Goal: Task Accomplishment & Management: Use online tool/utility

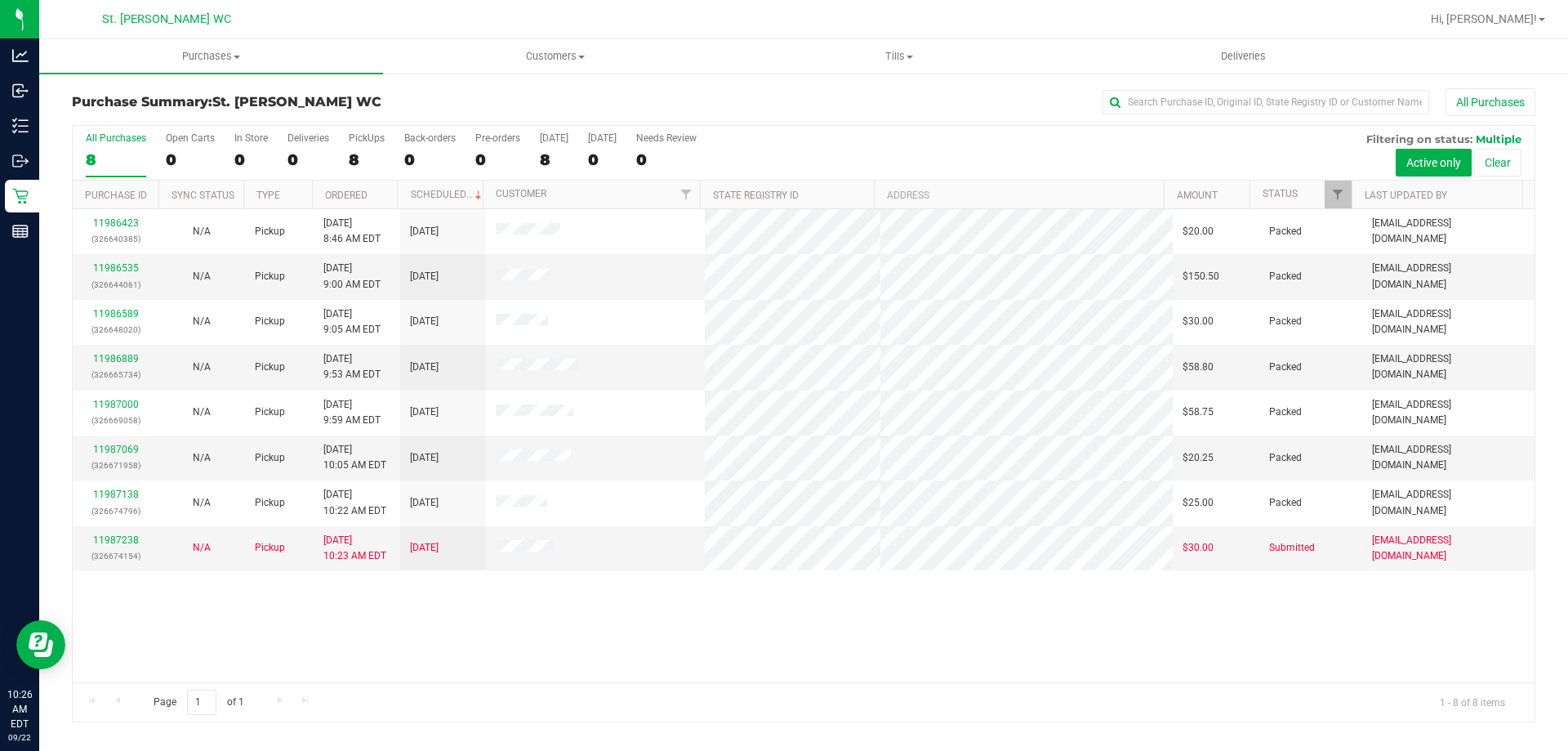
click at [807, 92] on div "All Purchases" at bounding box center [1047, 102] width 976 height 28
click at [902, 60] on span "Tills" at bounding box center [898, 56] width 342 height 14
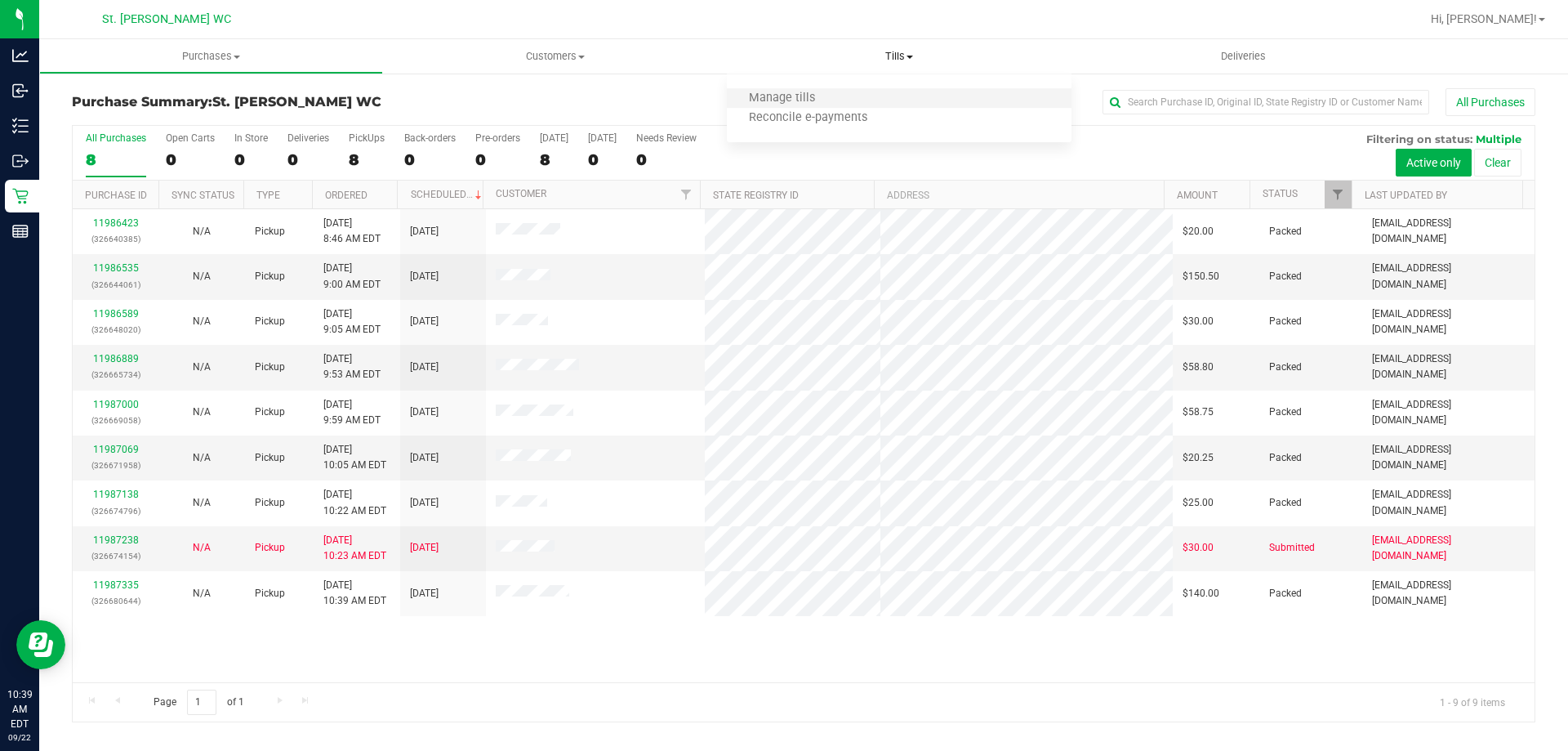
click at [871, 98] on li "Manage tills" at bounding box center [898, 99] width 343 height 20
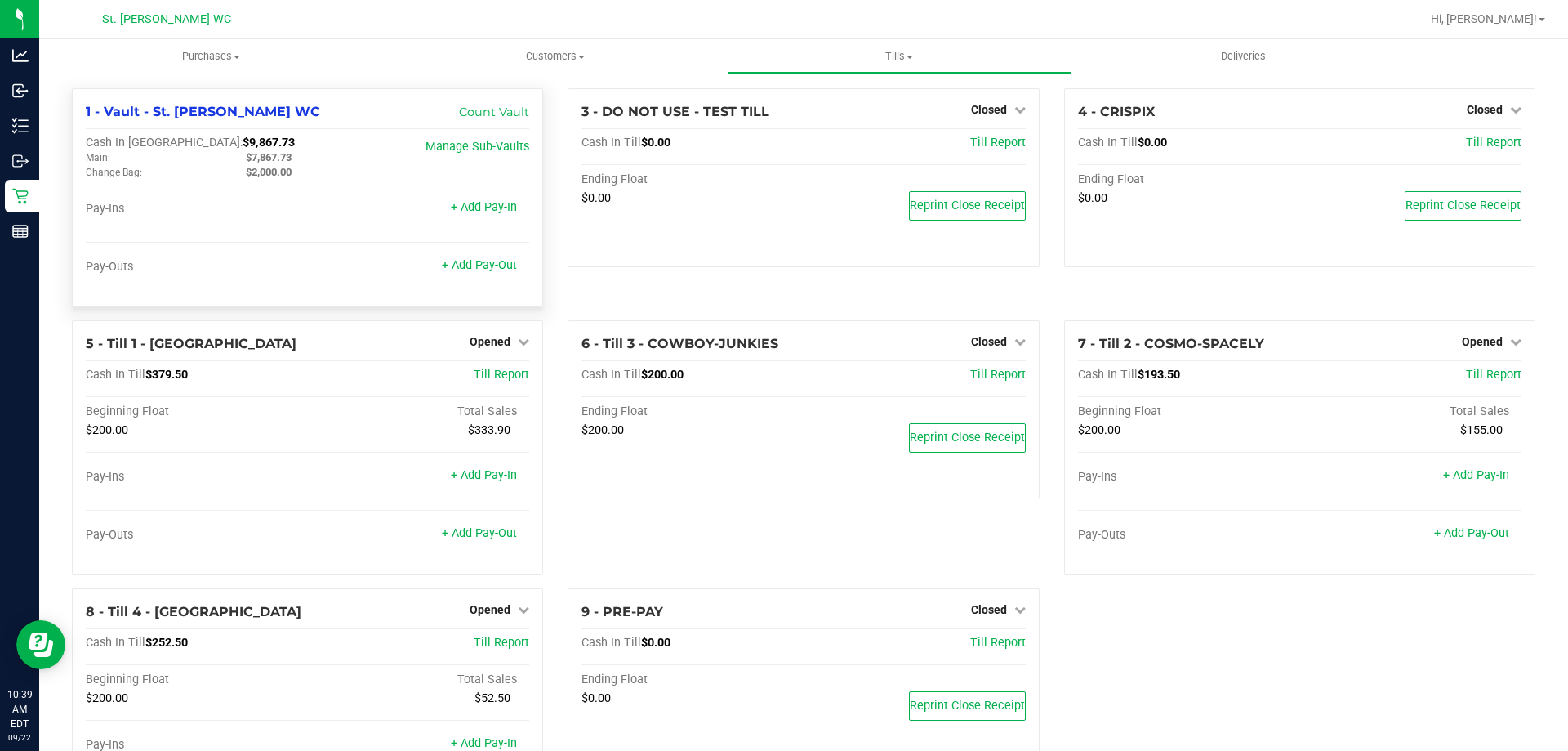
click at [491, 270] on link "+ Add Pay-Out" at bounding box center [479, 264] width 75 height 14
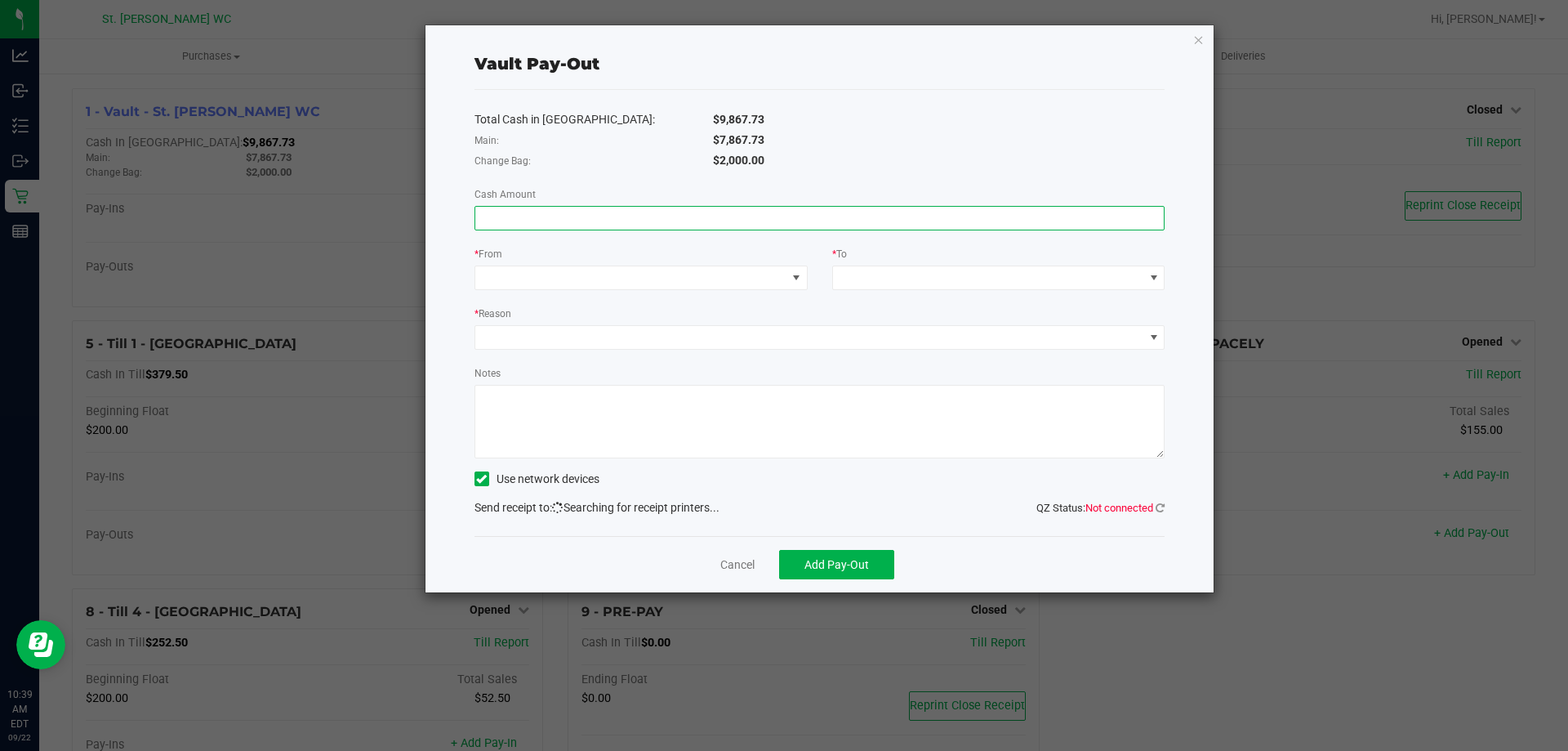
click at [557, 222] on input at bounding box center [819, 217] width 689 height 23
type input "$7,867.73"
click at [752, 282] on span at bounding box center [630, 277] width 311 height 23
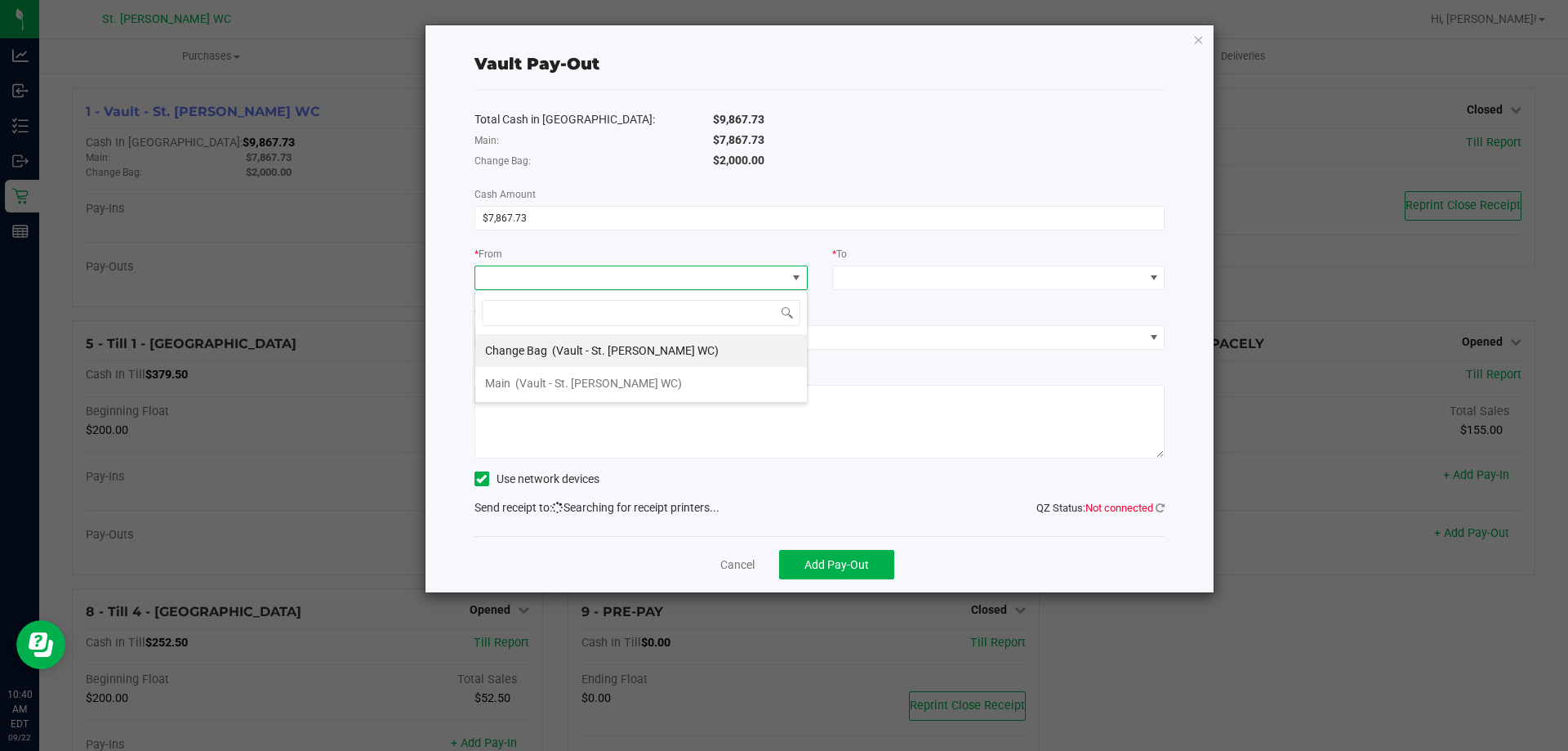
scroll to position [24, 333]
click at [643, 384] on li "Main (Vault - St. [PERSON_NAME] WC)" at bounding box center [641, 383] width 332 height 32
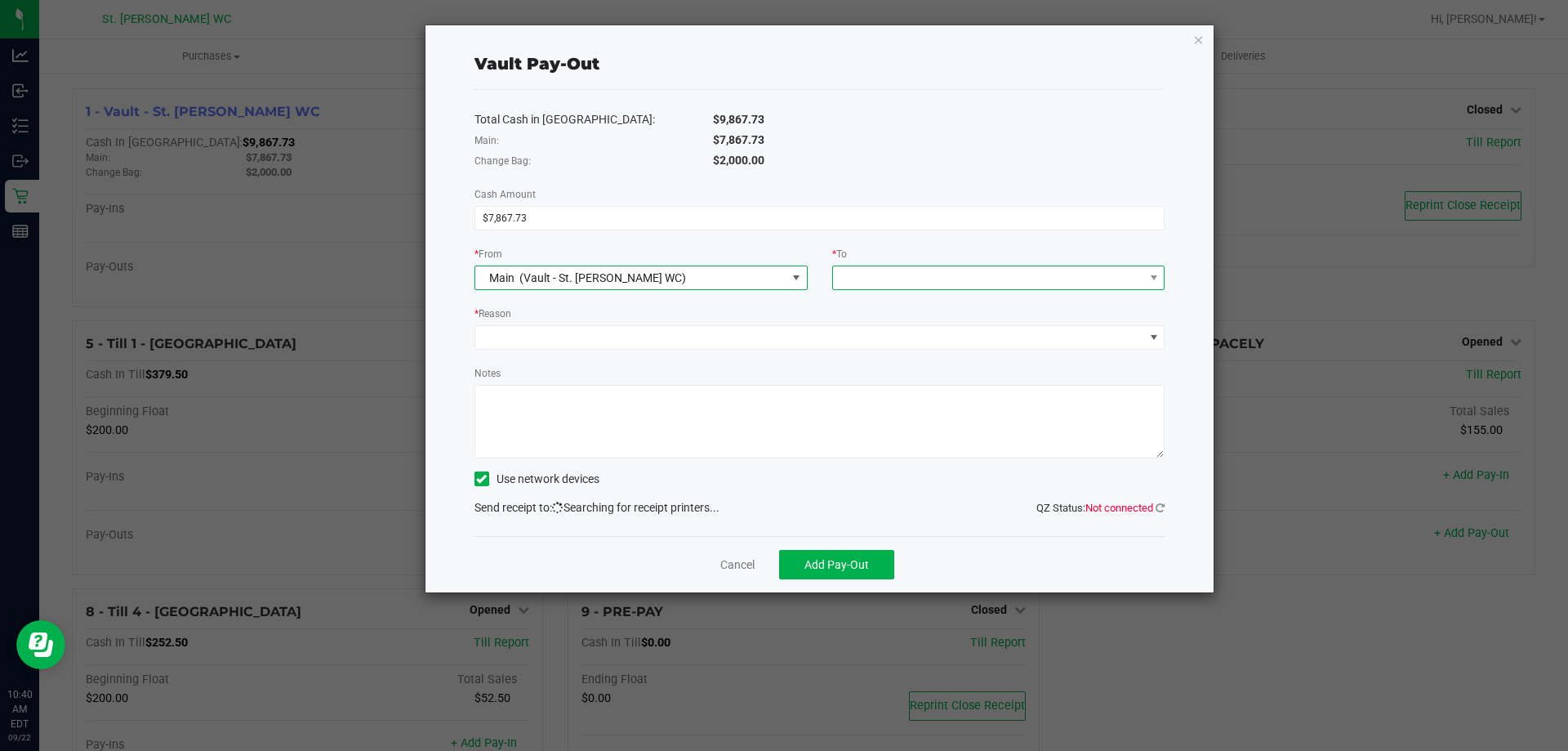
click at [868, 282] on span at bounding box center [988, 277] width 311 height 23
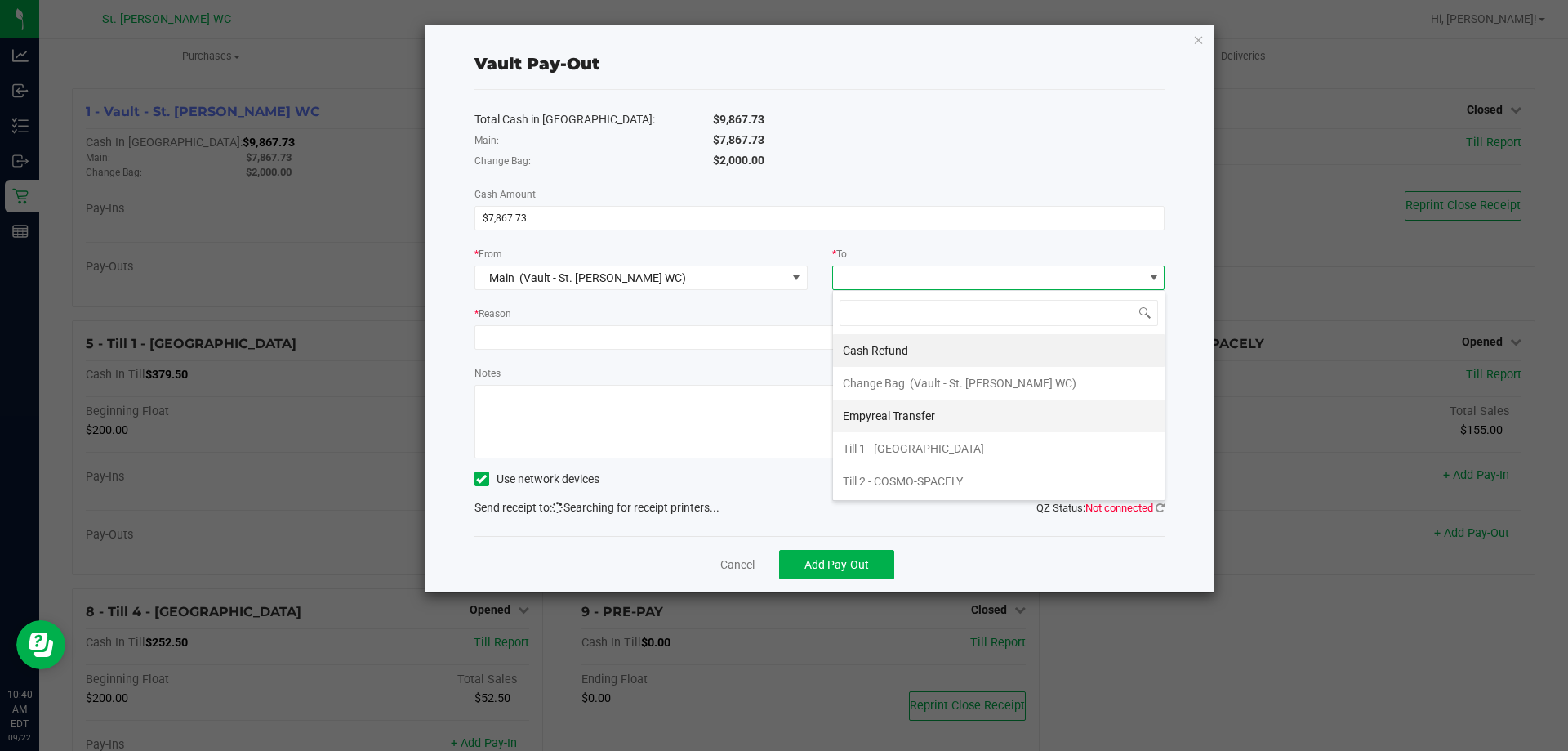
click at [880, 414] on span "Empyreal Transfer" at bounding box center [889, 416] width 92 height 13
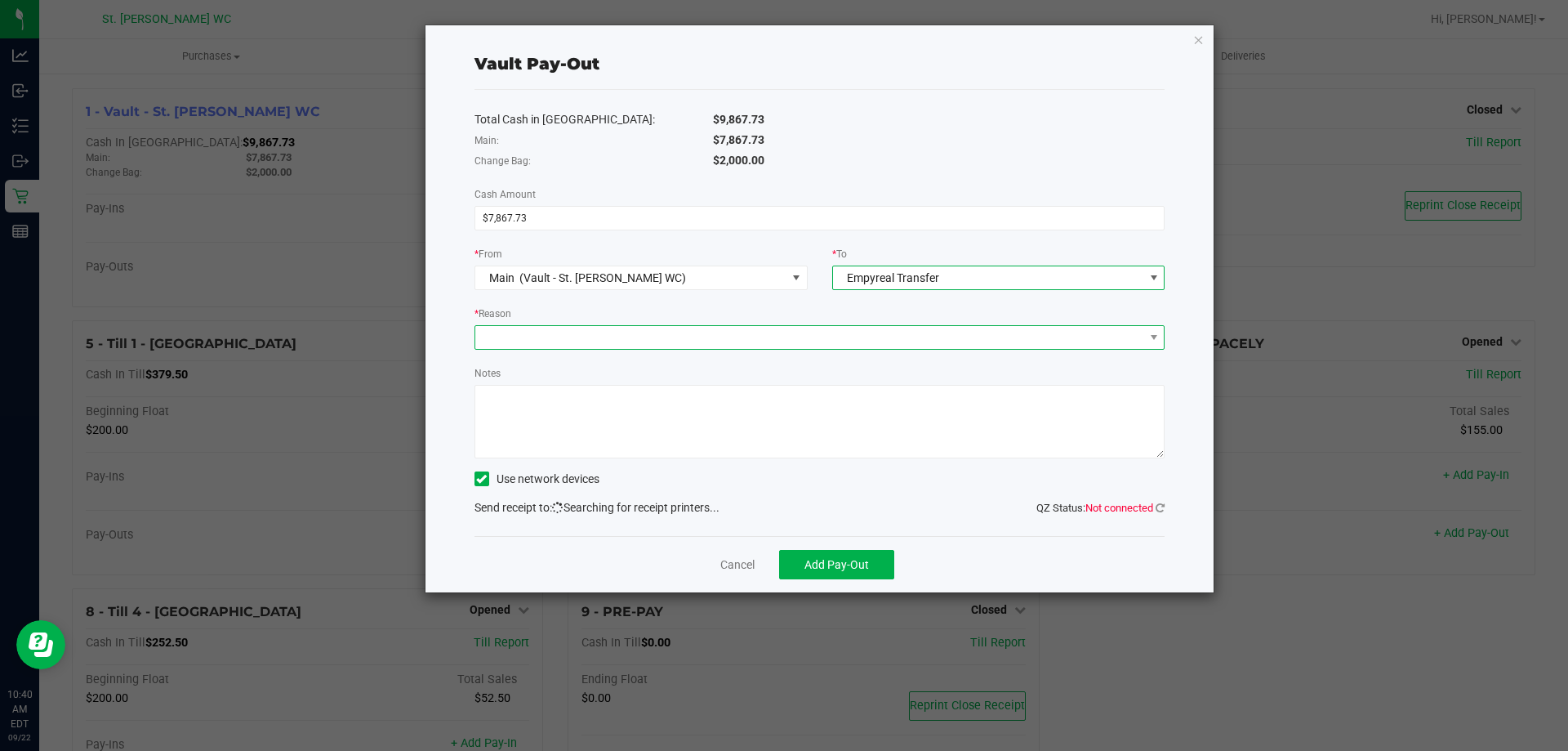
click at [661, 334] on span at bounding box center [809, 337] width 669 height 23
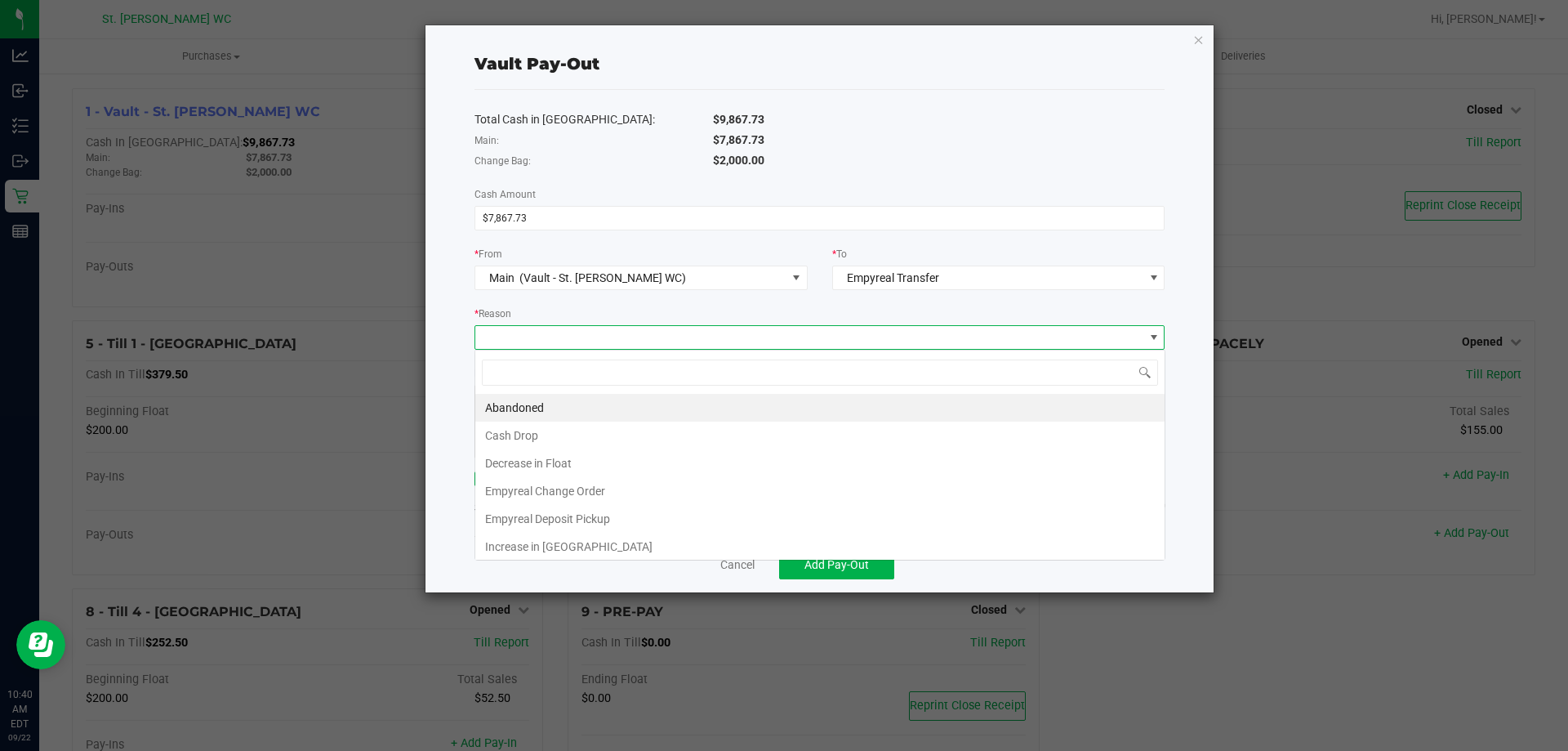
scroll to position [24, 690]
click at [577, 520] on li "Empyreal Deposit Pickup" at bounding box center [819, 518] width 689 height 28
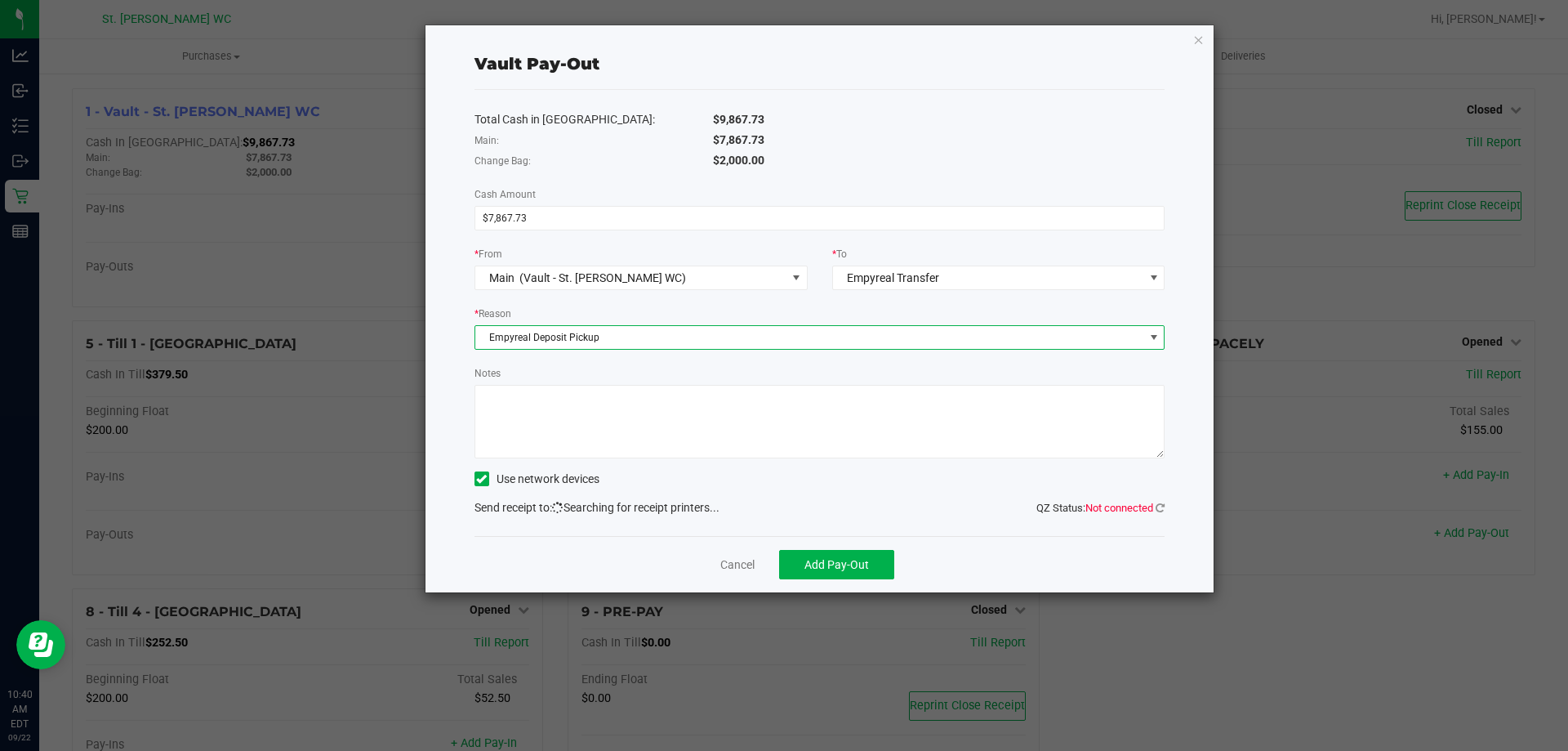
click at [599, 334] on span "Empyreal Deposit Pickup" at bounding box center [809, 337] width 669 height 23
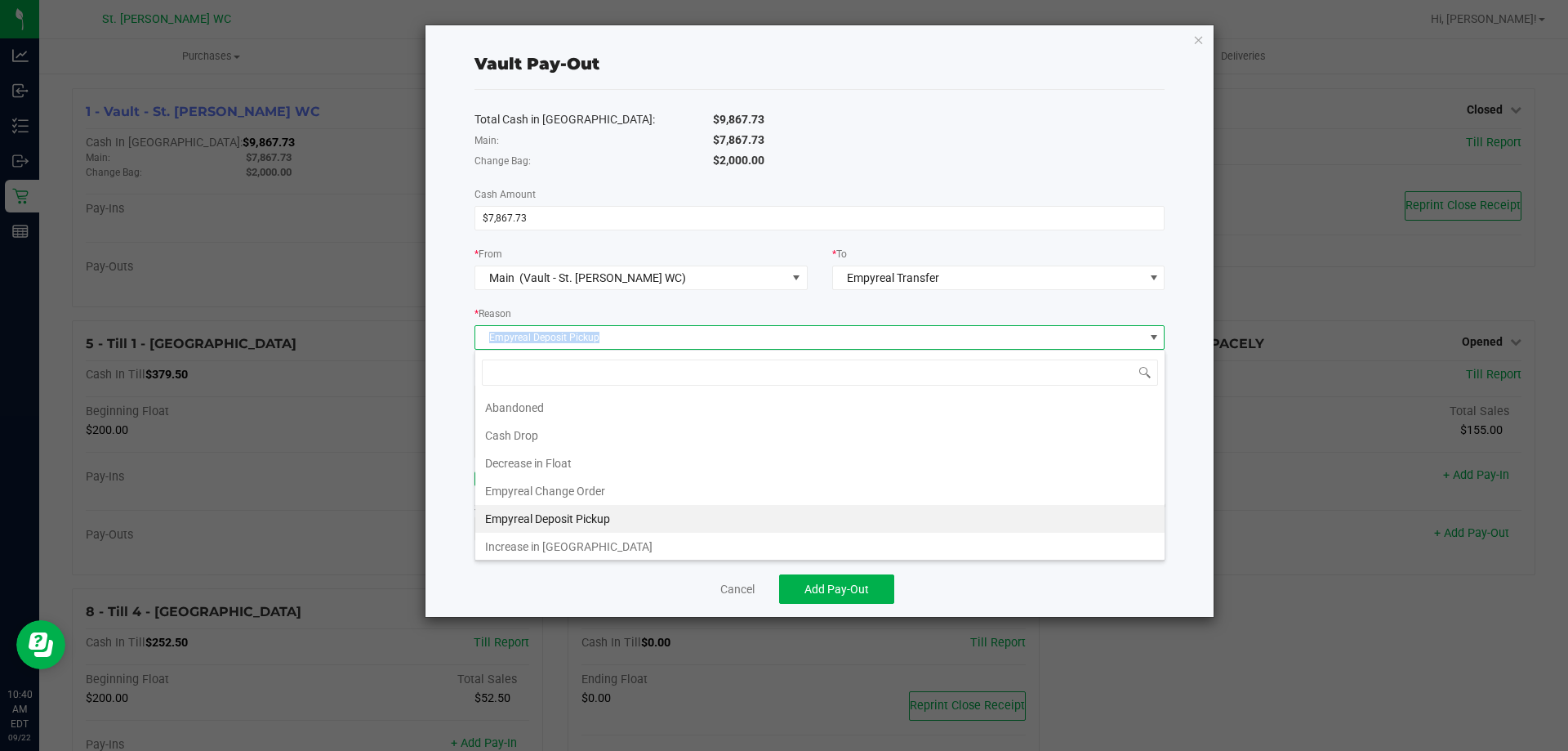
drag, startPoint x: 609, startPoint y: 339, endPoint x: 465, endPoint y: 331, distance: 144.2
click at [465, 331] on div "* Reason Empyreal Deposit Pickup" at bounding box center [820, 327] width 716 height 45
copy span "Empyreal Deposit Pickup"
click at [532, 584] on div "Cancel Add Pay-Out" at bounding box center [819, 589] width 691 height 57
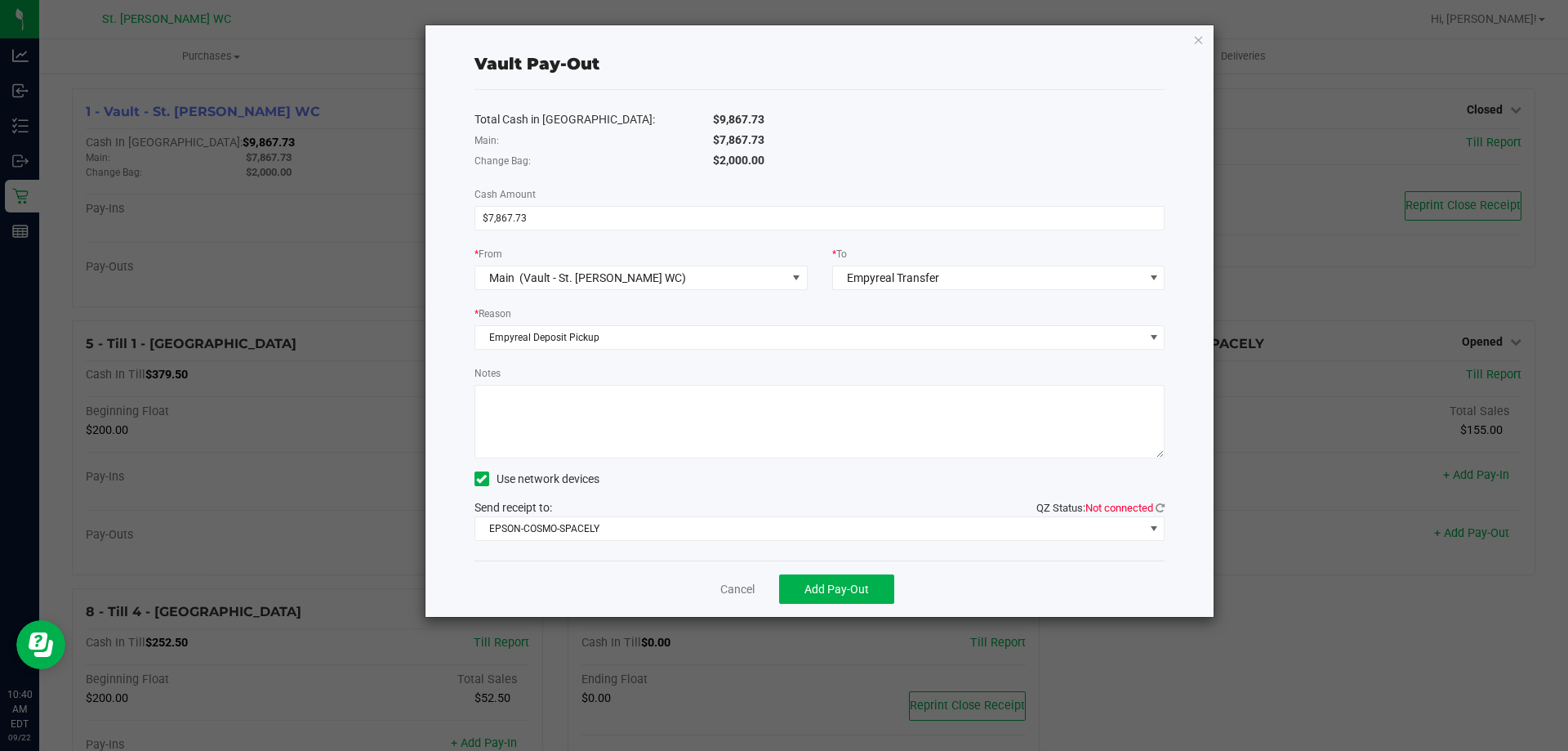
click at [560, 411] on textarea "Notes" at bounding box center [819, 422] width 691 height 74
paste textarea "Empyreal Deposit Pickup"
type textarea "Empyreal Deposit Pickup [DATE]"
click at [1157, 508] on icon at bounding box center [1160, 508] width 9 height 11
click at [766, 530] on span "EPSON-COSMO-SPACELY" at bounding box center [809, 528] width 669 height 23
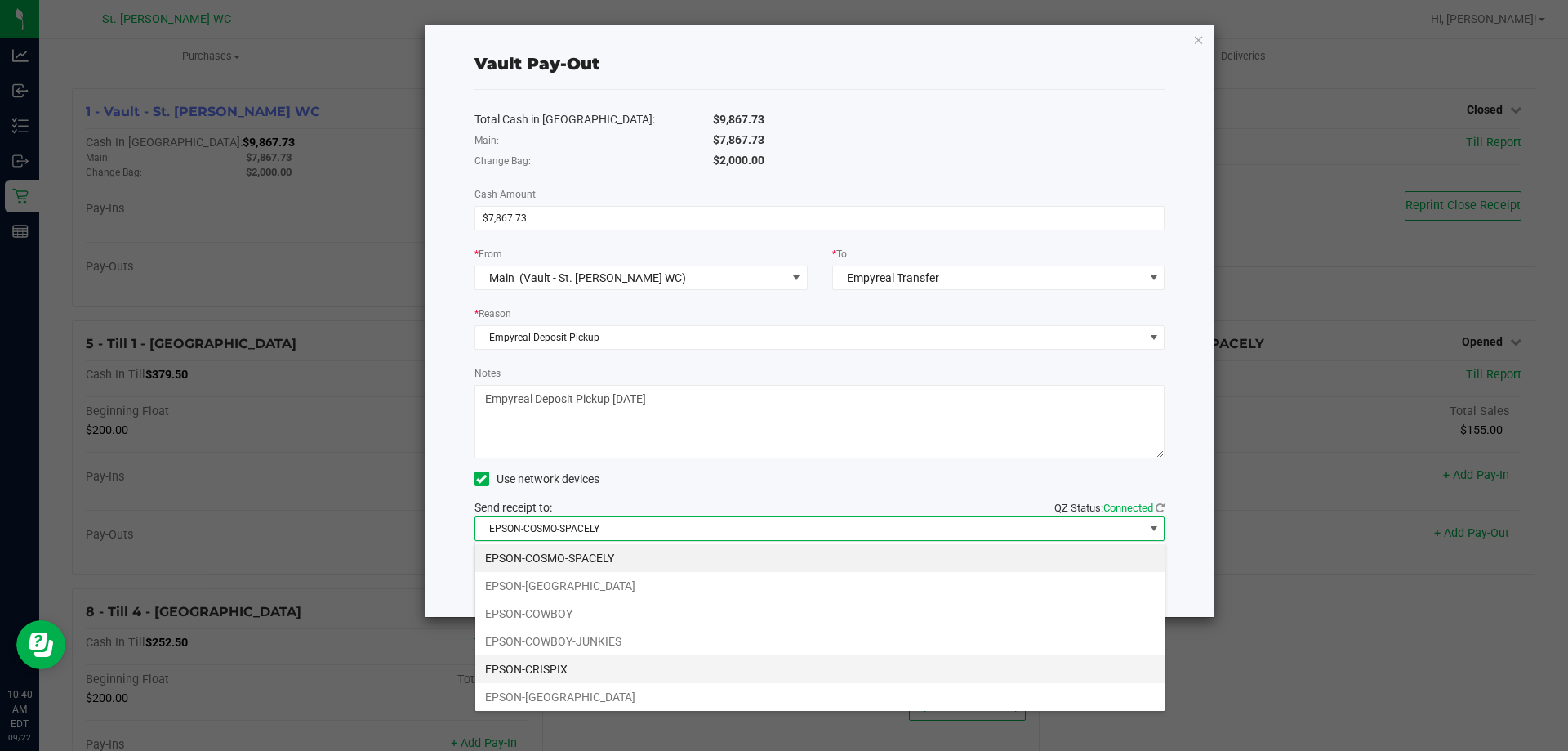
click at [754, 660] on li "EPSON-CRISPIX" at bounding box center [819, 669] width 689 height 28
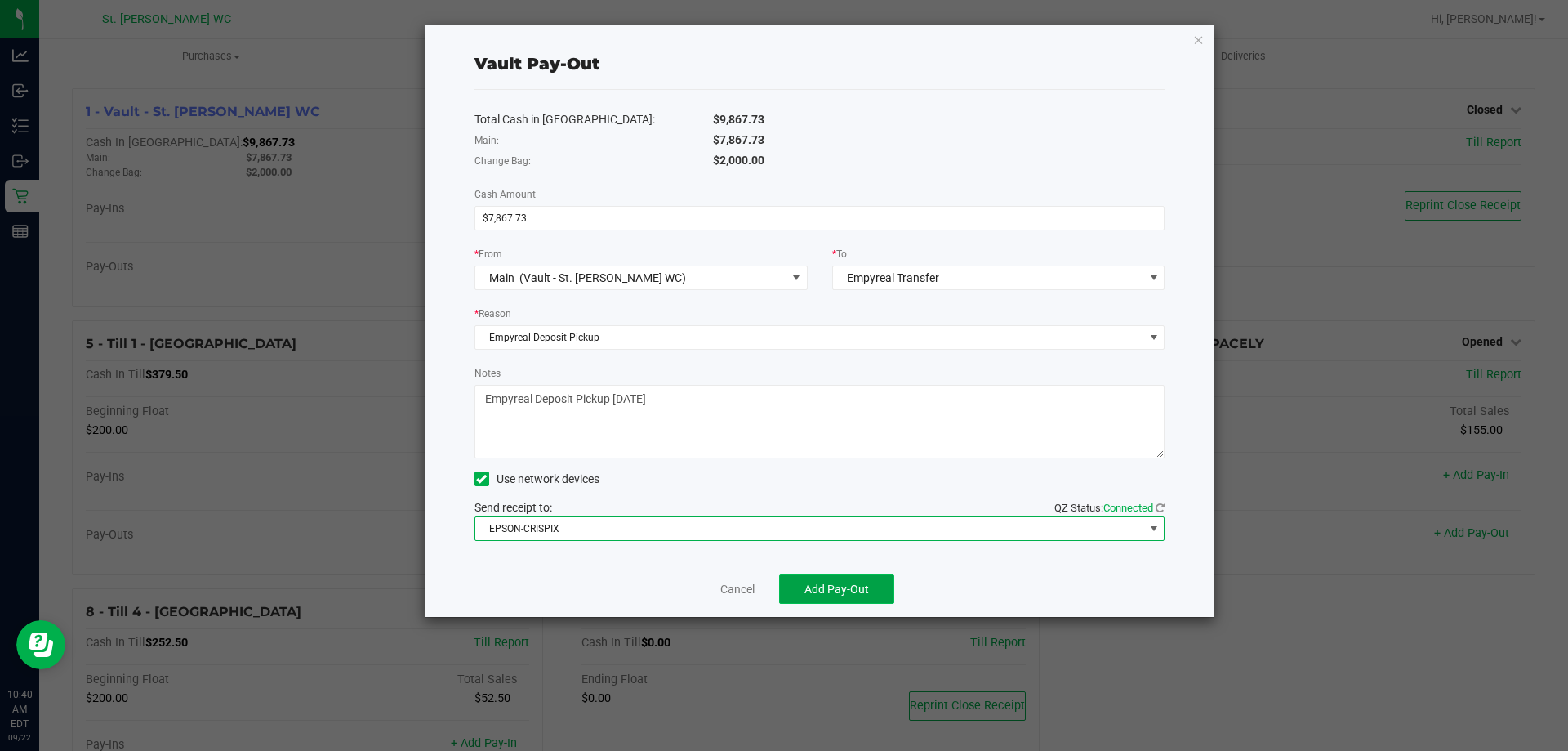
click at [835, 587] on span "Add Pay-Out" at bounding box center [836, 589] width 65 height 13
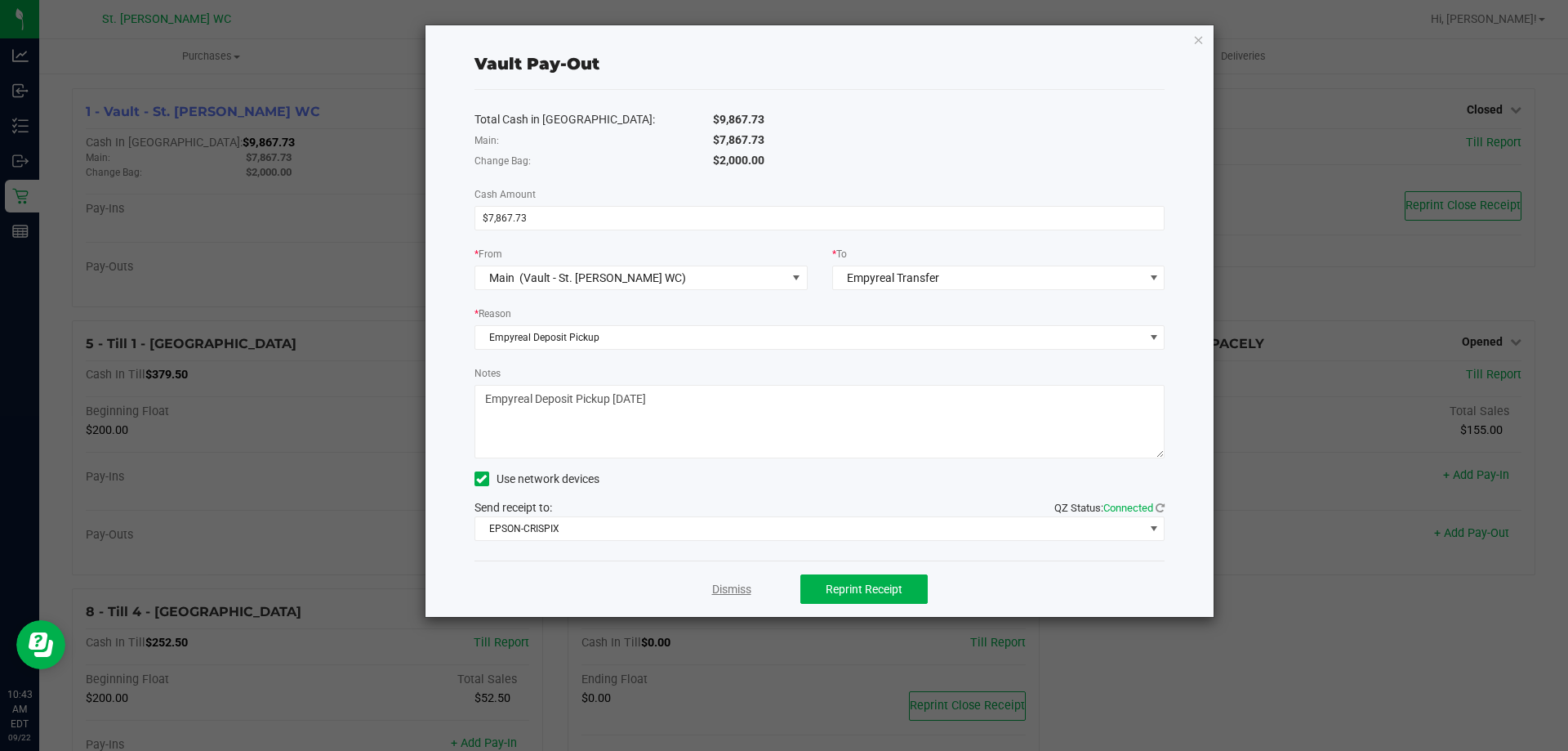
click at [740, 584] on link "Dismiss" at bounding box center [731, 589] width 39 height 17
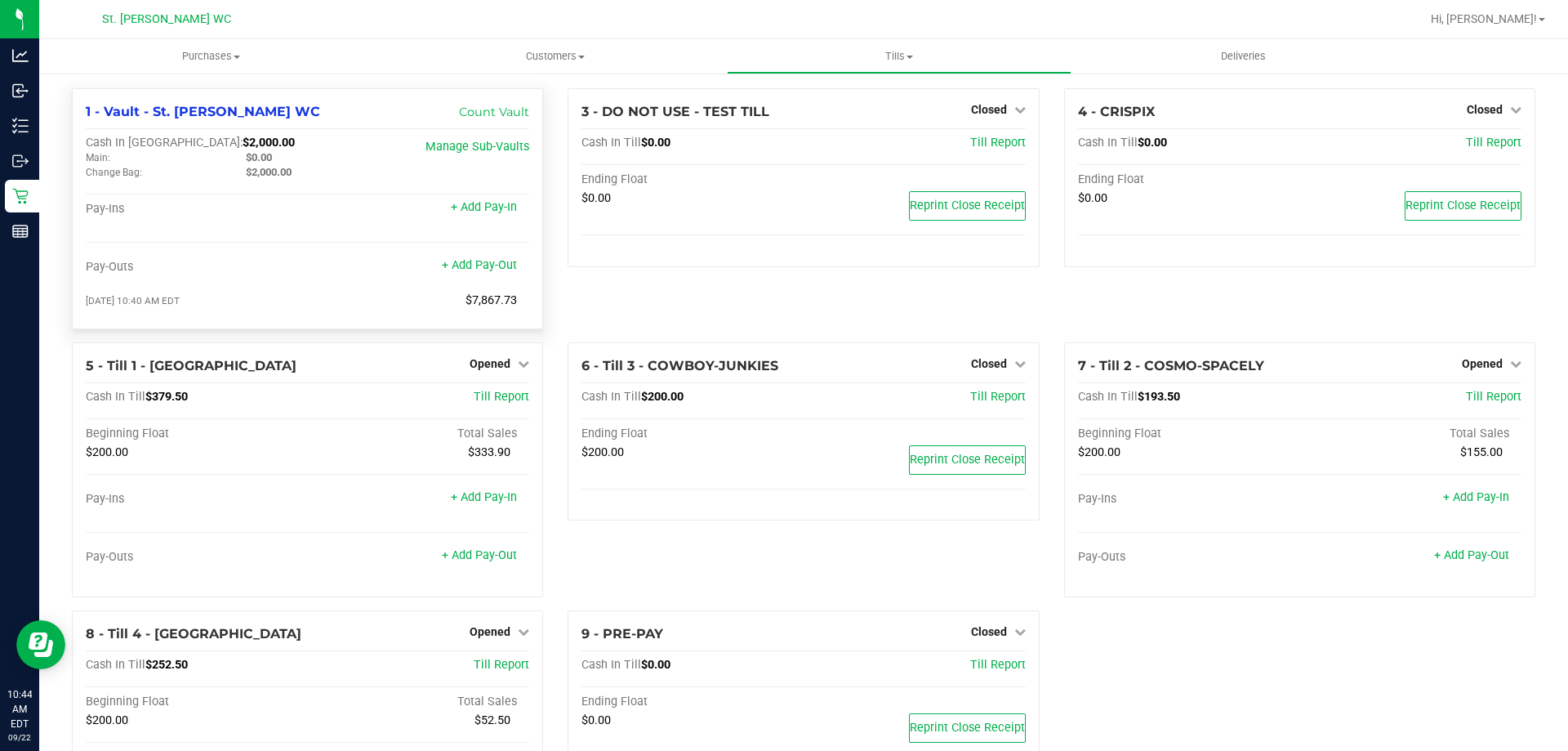
drag, startPoint x: 513, startPoint y: 304, endPoint x: 461, endPoint y: 303, distance: 52.0
click at [465, 303] on span "$7,867.73" at bounding box center [490, 299] width 51 height 14
copy span "$7,867.73"
